Goal: Register for event/course

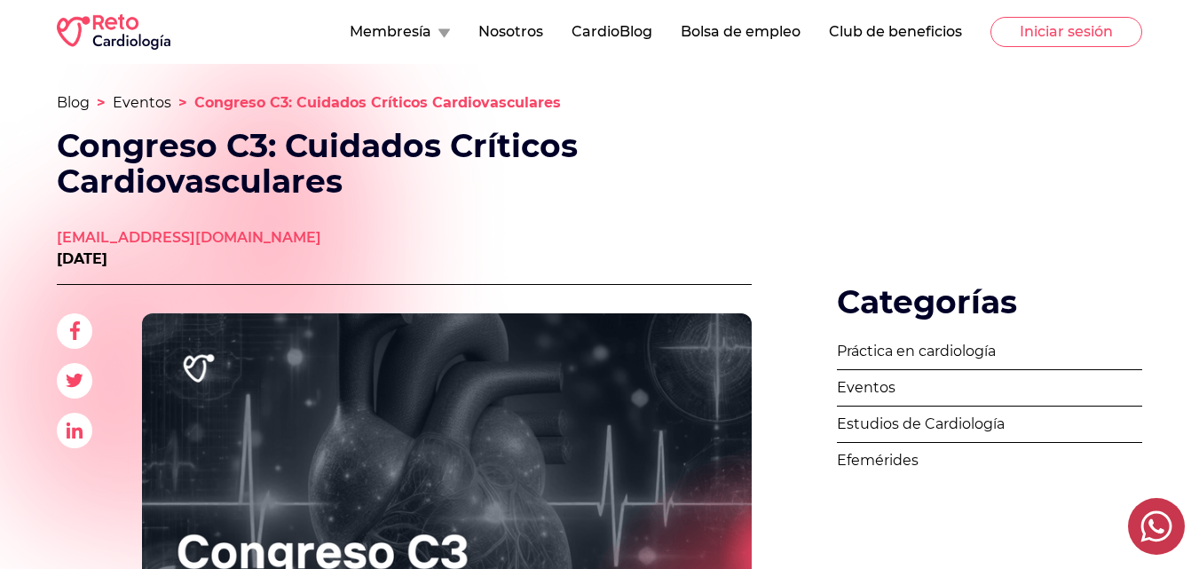
click at [422, 43] on nav "Membresía Nosotros CardioBlog Bolsa de empleo Club de beneficios Iniciar sesión" at bounding box center [746, 32] width 793 height 30
click at [426, 37] on button "Membresía" at bounding box center [400, 31] width 100 height 21
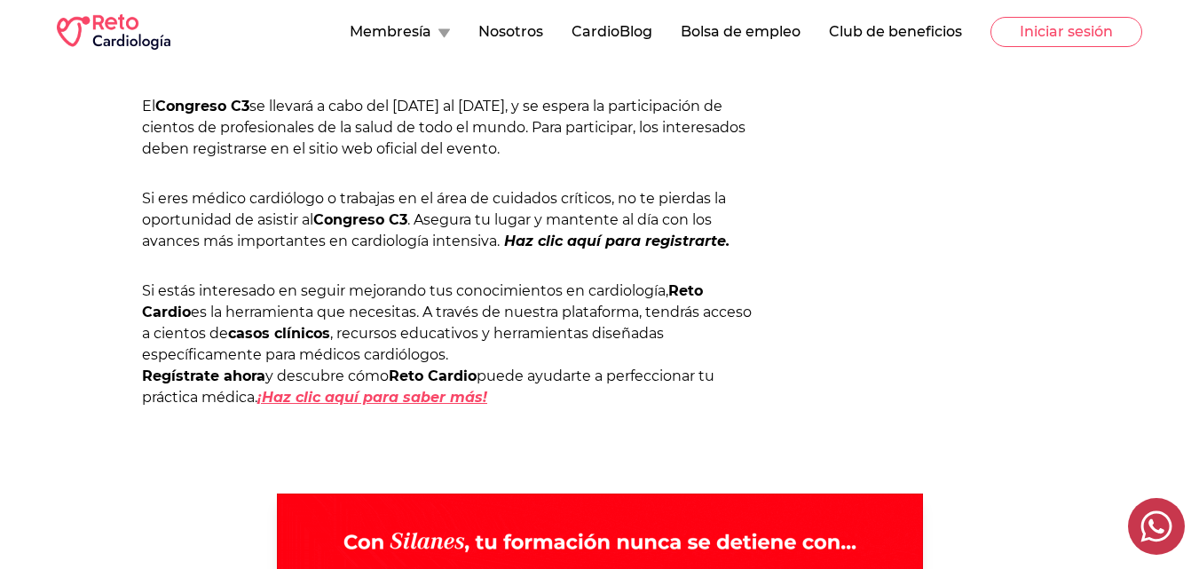
scroll to position [1444, 0]
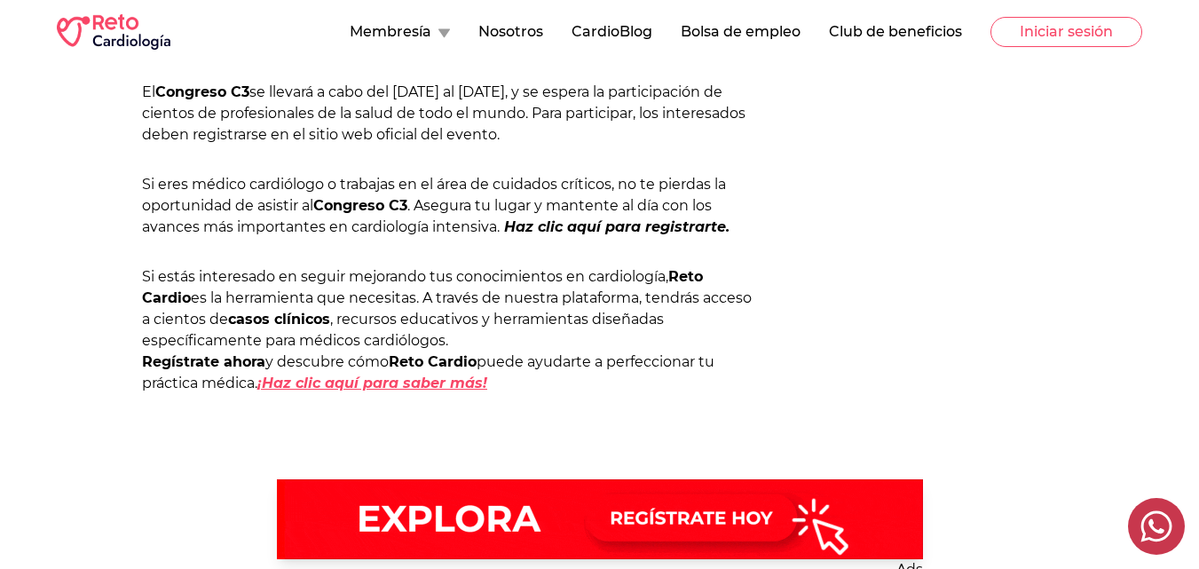
click at [459, 386] on em "¡Haz clic aquí para saber más!" at bounding box center [372, 383] width 230 height 17
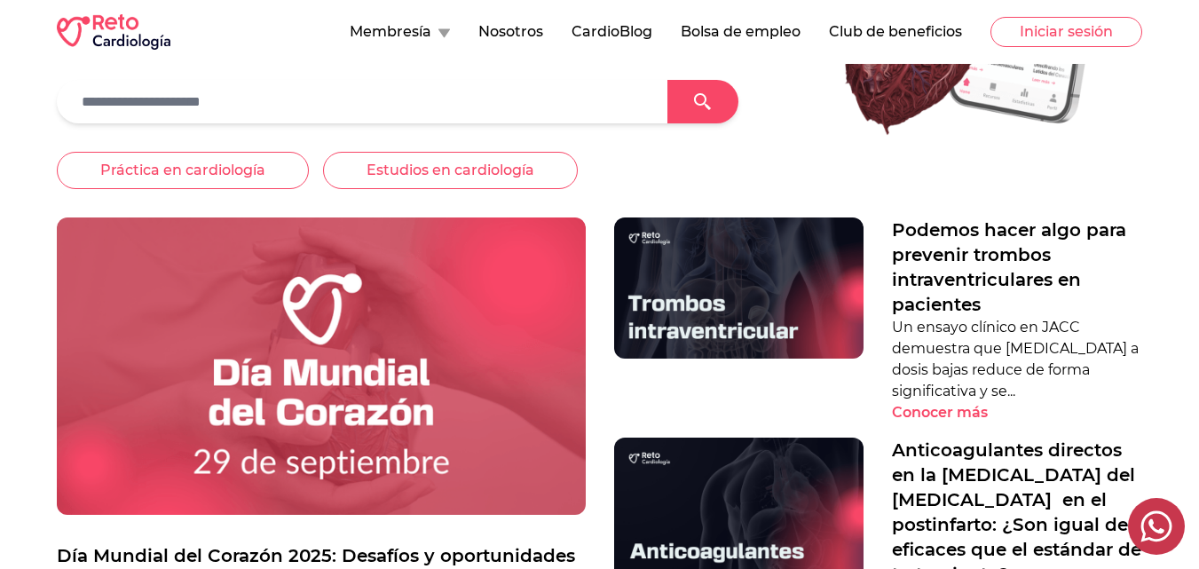
scroll to position [421, 0]
